Goal: Task Accomplishment & Management: Use online tool/utility

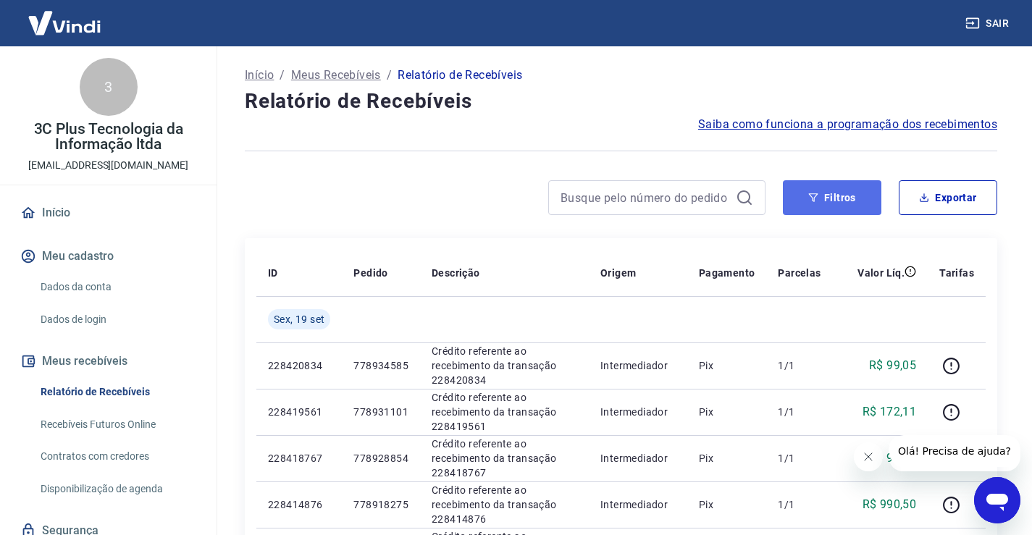
click at [828, 199] on button "Filtros" at bounding box center [832, 197] width 99 height 35
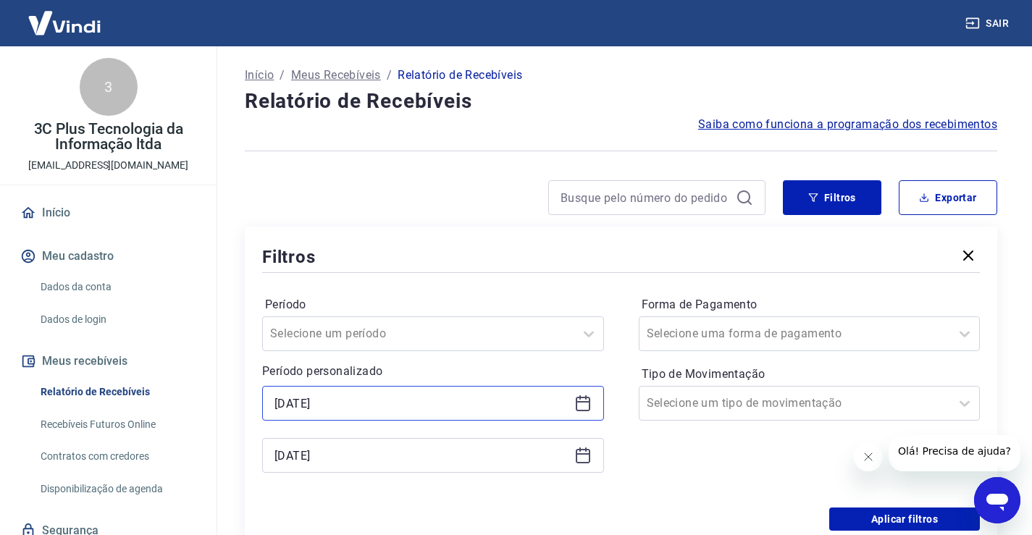
click at [329, 406] on input "[DATE]" at bounding box center [422, 404] width 294 height 22
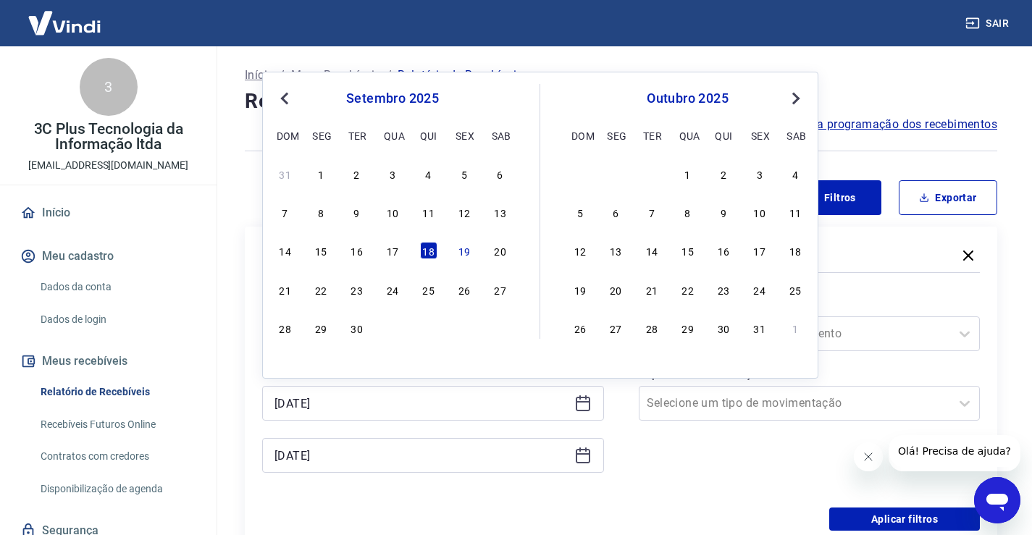
click at [454, 253] on div "14 15 16 17 18 19 20" at bounding box center [393, 250] width 236 height 21
click at [467, 257] on div "19" at bounding box center [464, 250] width 17 height 17
type input "[DATE]"
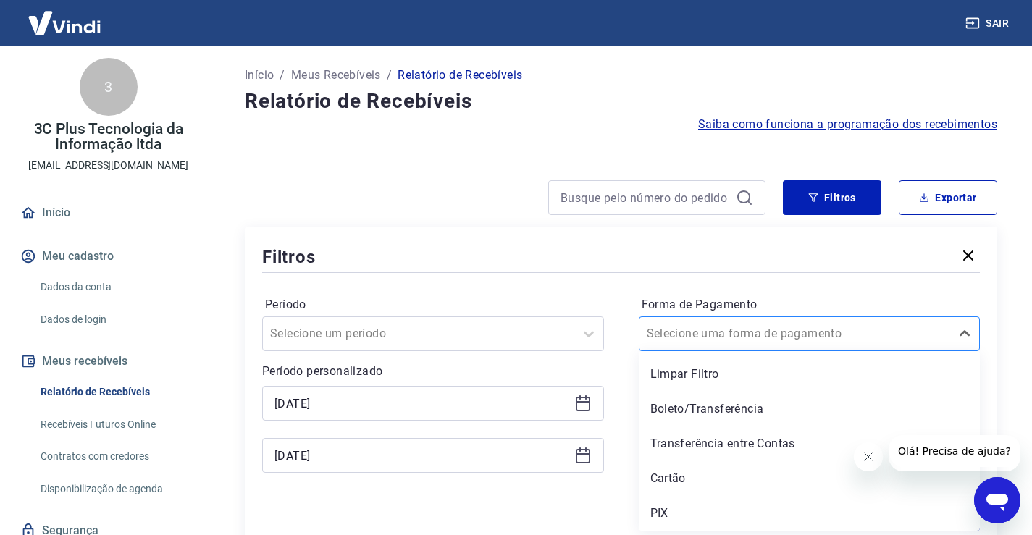
click at [690, 330] on input "Forma de Pagamento" at bounding box center [720, 333] width 146 height 17
click at [662, 509] on div "PIX" at bounding box center [810, 513] width 342 height 29
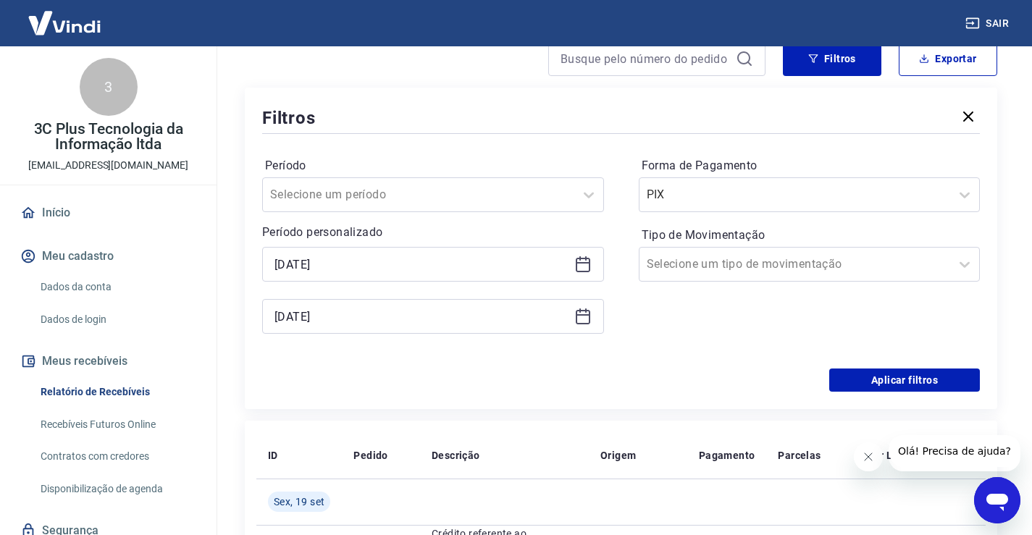
scroll to position [145, 0]
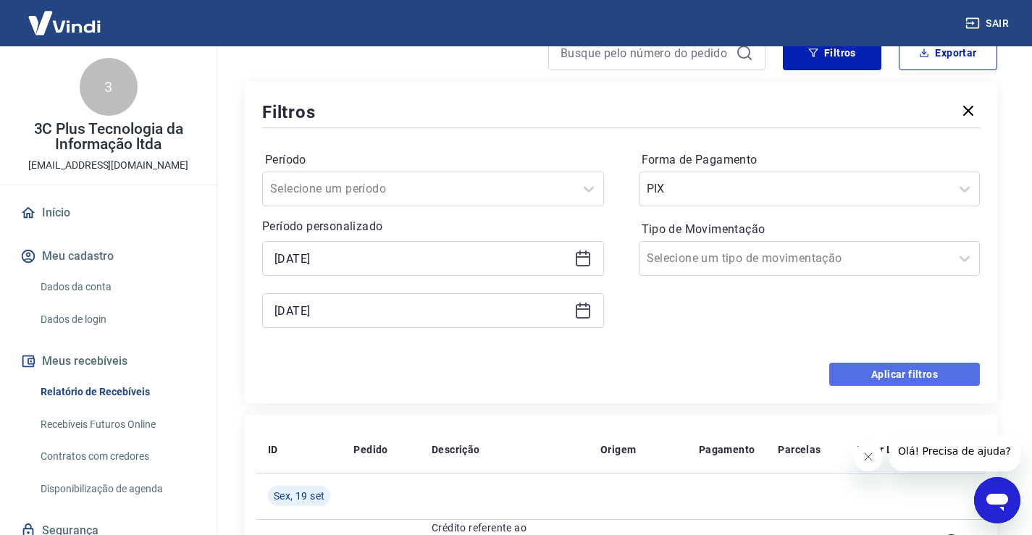
click at [875, 379] on button "Aplicar filtros" at bounding box center [904, 374] width 151 height 23
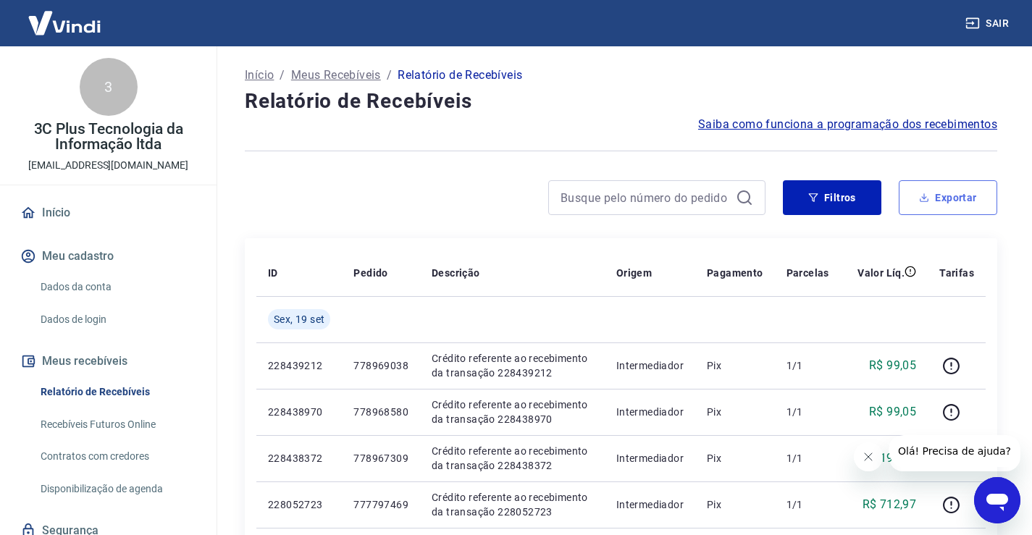
drag, startPoint x: 941, startPoint y: 196, endPoint x: 926, endPoint y: 211, distance: 21.5
click at [941, 197] on button "Exportar" at bounding box center [948, 197] width 99 height 35
type input "[DATE]"
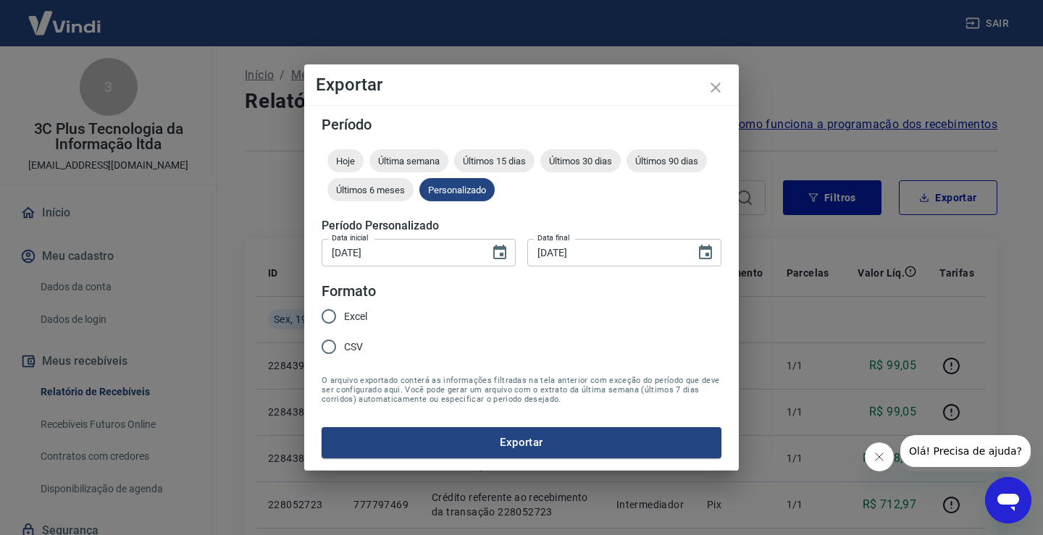
click at [340, 350] on input "CSV" at bounding box center [329, 347] width 30 height 30
radio input "true"
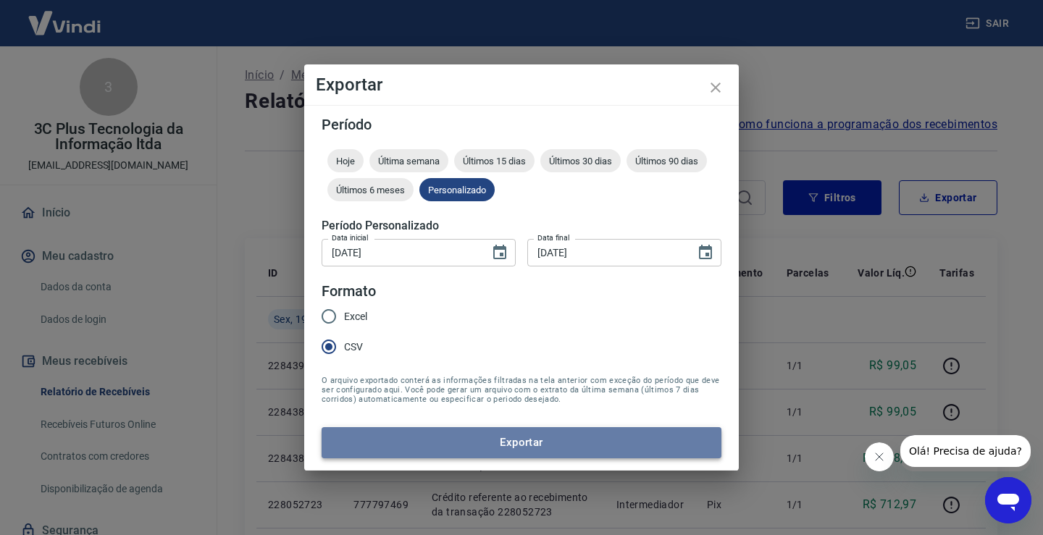
click at [374, 445] on button "Exportar" at bounding box center [522, 442] width 400 height 30
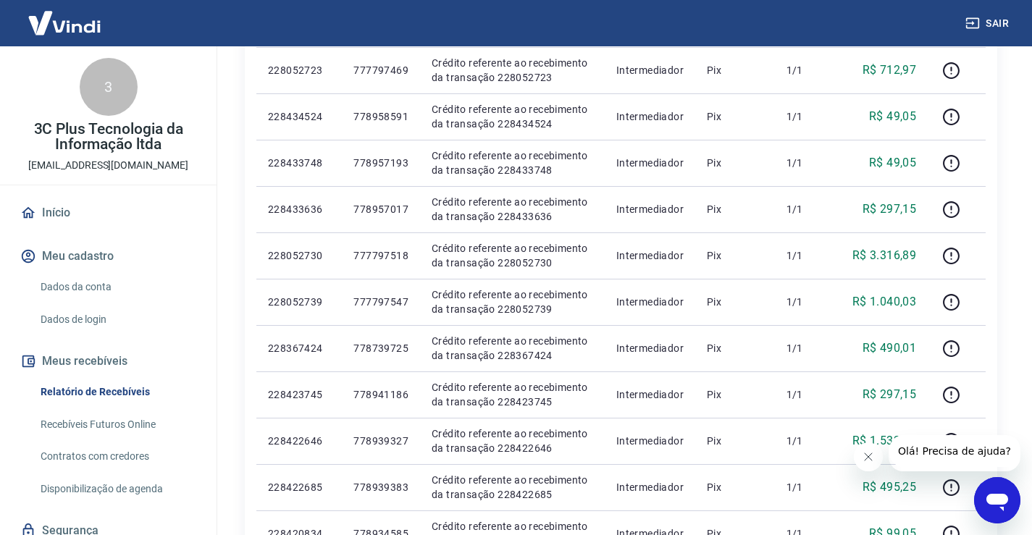
scroll to position [72, 0]
